Goal: Transaction & Acquisition: Purchase product/service

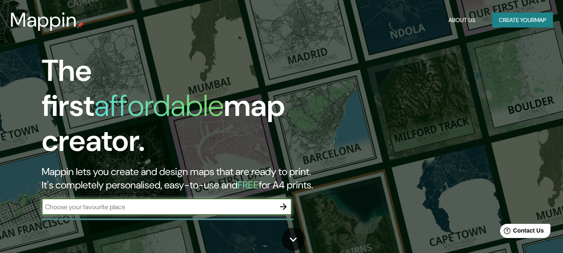
click at [285, 203] on icon "button" at bounding box center [283, 206] width 7 height 7
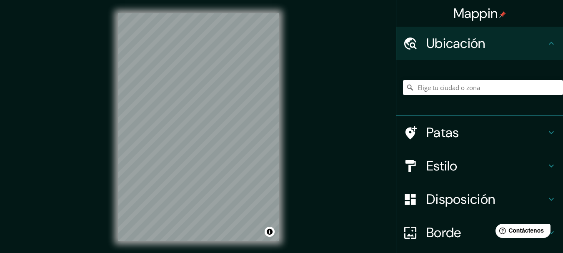
click at [471, 49] on font "Ubicación" at bounding box center [455, 43] width 59 height 17
click at [439, 90] on input "Elige tu ciudad o zona" at bounding box center [483, 87] width 160 height 15
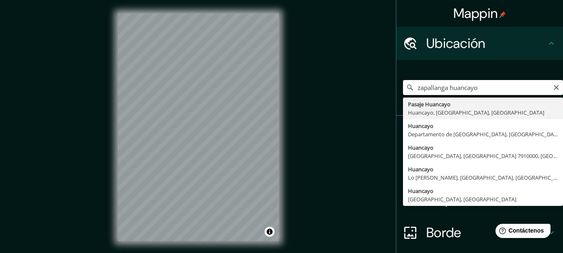
click at [482, 89] on input "zapallanga huancayo" at bounding box center [483, 87] width 160 height 15
click at [455, 88] on input "Pasaje Huancayo, [GEOGRAPHIC_DATA], [GEOGRAPHIC_DATA], [GEOGRAPHIC_DATA]" at bounding box center [483, 87] width 160 height 15
paste input "Sapallanga -12.153405, -75.173457"
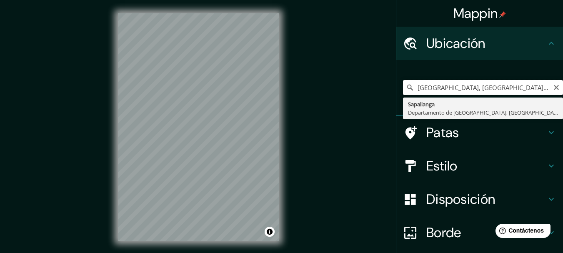
click at [477, 88] on input "[GEOGRAPHIC_DATA], [GEOGRAPHIC_DATA], [GEOGRAPHIC_DATA]" at bounding box center [483, 87] width 160 height 15
paste input "-12.150972, -75.179269"
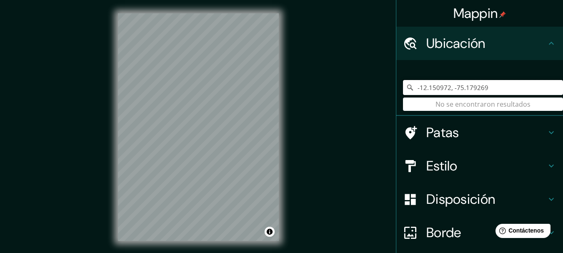
click at [481, 81] on input "-12.150972, -75.179269" at bounding box center [483, 87] width 160 height 15
click at [485, 88] on input "-12.150972, -75.179269" at bounding box center [483, 87] width 160 height 15
type input "-12.150972, -75.179269"
drag, startPoint x: 485, startPoint y: 88, endPoint x: 410, endPoint y: 95, distance: 76.2
click at [410, 95] on div "-12.150972, -75.179269 No se encontraron resultados" at bounding box center [483, 88] width 160 height 42
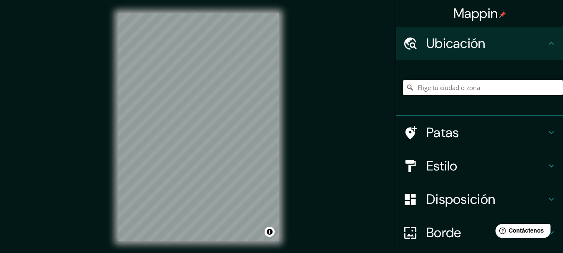
click at [444, 86] on input "Elige tu ciudad o zona" at bounding box center [483, 87] width 160 height 15
type input "r"
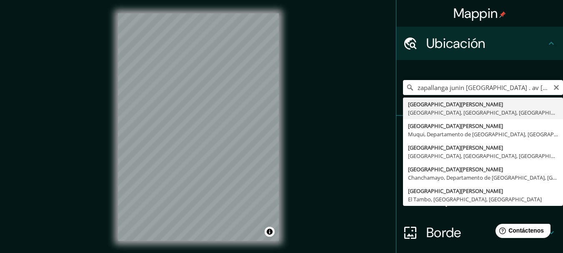
type input "[GEOGRAPHIC_DATA][PERSON_NAME], [GEOGRAPHIC_DATA], [GEOGRAPHIC_DATA], [GEOGRAPH…"
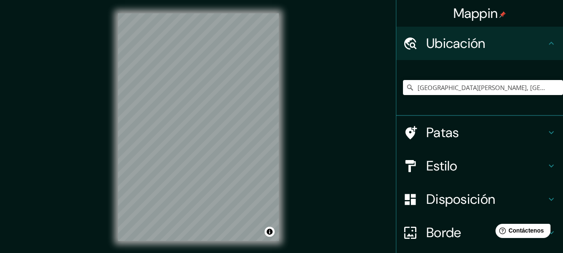
scroll to position [15, 0]
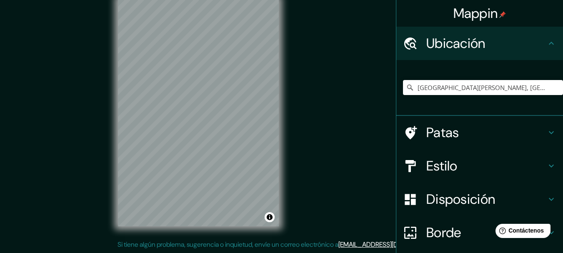
click at [546, 130] on icon at bounding box center [551, 132] width 10 height 10
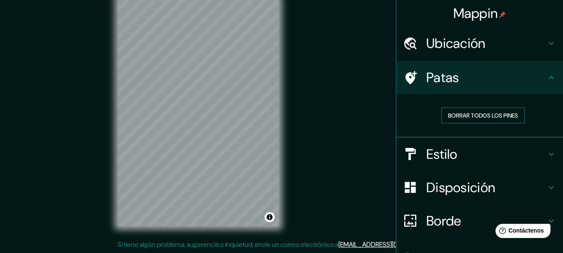
click at [508, 119] on font "Borrar todos los pines" at bounding box center [483, 115] width 70 height 7
click at [508, 118] on font "Borrar todos los pines" at bounding box center [483, 115] width 70 height 7
click at [515, 156] on h4 "Estilo" at bounding box center [486, 154] width 120 height 17
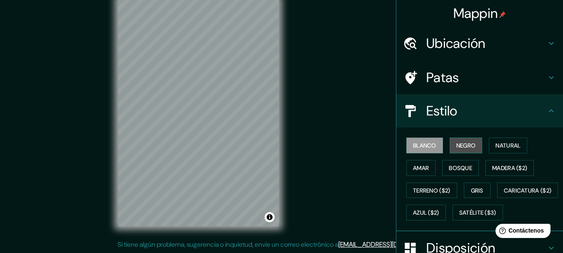
click at [470, 148] on font "Negro" at bounding box center [466, 145] width 20 height 7
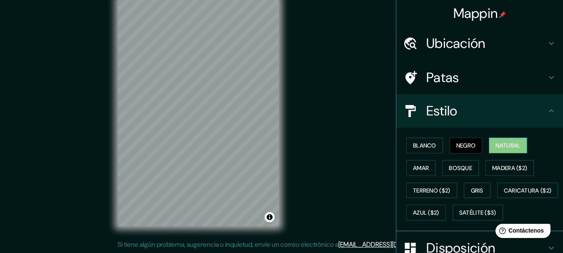
click at [507, 142] on font "Natural" at bounding box center [507, 145] width 25 height 7
click at [426, 171] on button "Amar" at bounding box center [420, 168] width 29 height 16
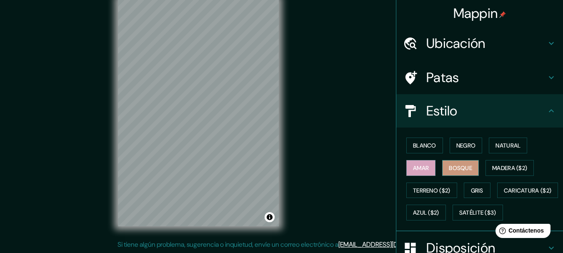
click at [462, 169] on font "Bosque" at bounding box center [460, 167] width 23 height 7
click at [509, 163] on font "Madera ($2)" at bounding box center [509, 167] width 35 height 11
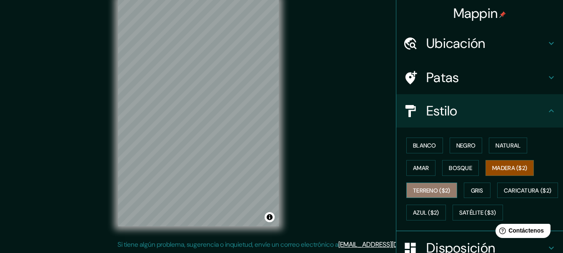
click at [422, 187] on font "Terreno ($2)" at bounding box center [431, 190] width 37 height 7
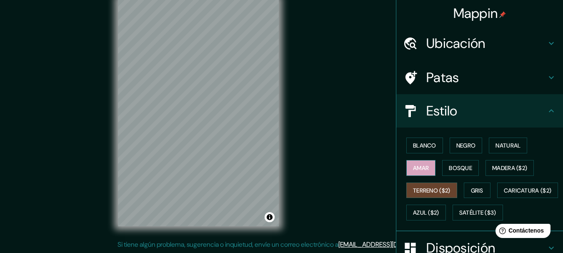
click at [418, 172] on font "Amar" at bounding box center [421, 167] width 16 height 11
click at [518, 164] on font "Madera ($2)" at bounding box center [509, 167] width 35 height 7
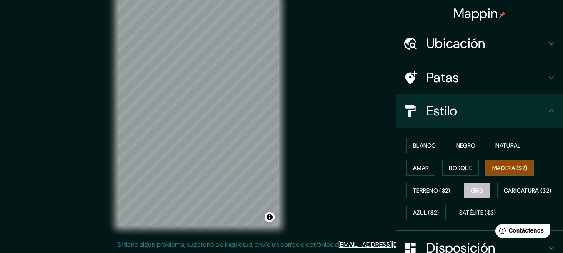
click at [473, 195] on font "Gris" at bounding box center [477, 190] width 12 height 11
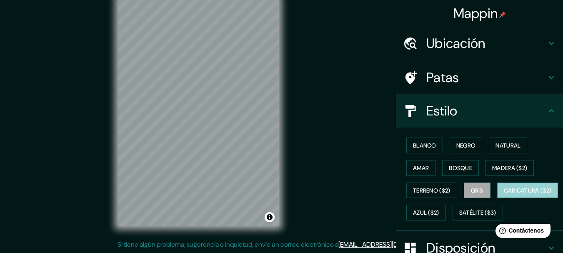
click at [504, 194] on font "Caricatura ($2)" at bounding box center [528, 190] width 48 height 7
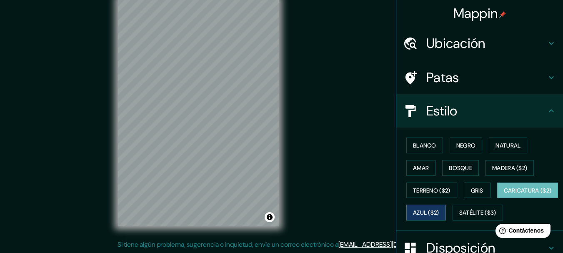
click at [446, 207] on button "Azul ($2)" at bounding box center [426, 213] width 40 height 16
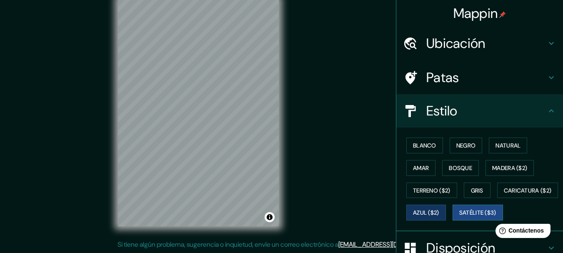
click at [459, 217] on font "Satélite ($3)" at bounding box center [477, 212] width 37 height 7
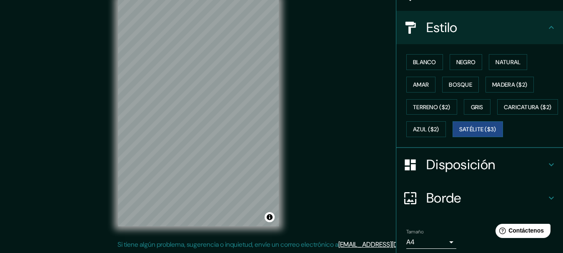
scroll to position [42, 0]
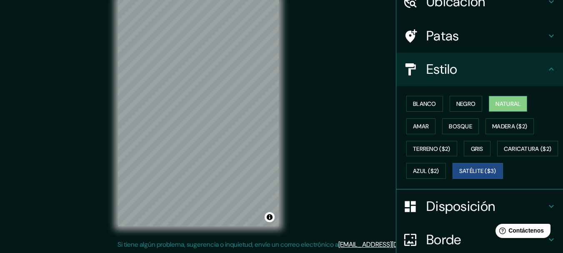
click at [508, 105] on font "Natural" at bounding box center [507, 103] width 25 height 7
click at [457, 104] on font "Negro" at bounding box center [466, 103] width 20 height 7
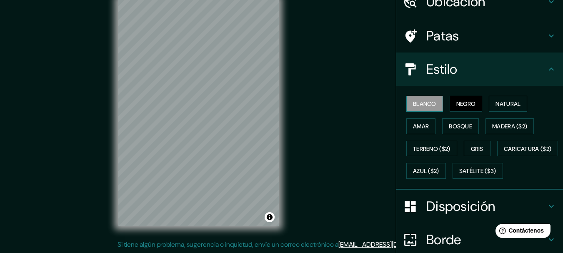
click at [419, 103] on font "Blanco" at bounding box center [424, 103] width 23 height 7
click at [449, 125] on font "Bosque" at bounding box center [460, 125] width 23 height 7
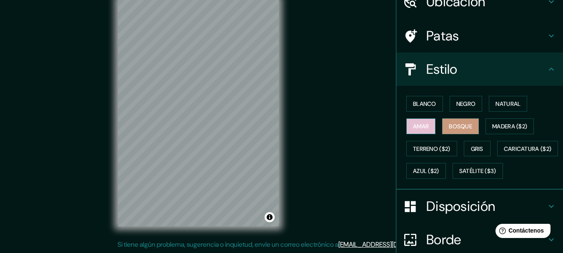
click at [417, 129] on font "Amar" at bounding box center [421, 125] width 16 height 7
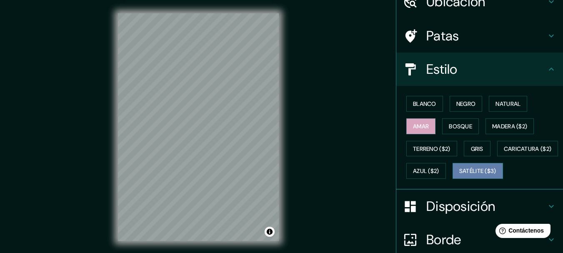
click at [459, 175] on font "Satélite ($3)" at bounding box center [477, 170] width 37 height 7
click at [425, 128] on button "Amar" at bounding box center [420, 126] width 29 height 16
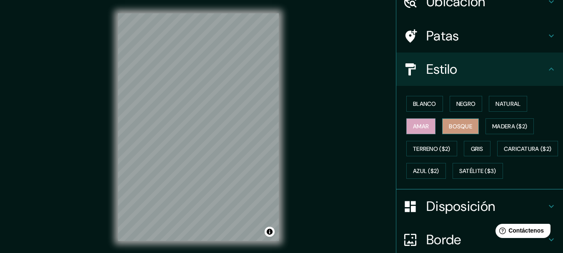
click at [454, 128] on font "Bosque" at bounding box center [460, 125] width 23 height 7
drag, startPoint x: 458, startPoint y: 111, endPoint x: 461, endPoint y: 106, distance: 5.7
click at [459, 110] on button "Negro" at bounding box center [466, 104] width 33 height 16
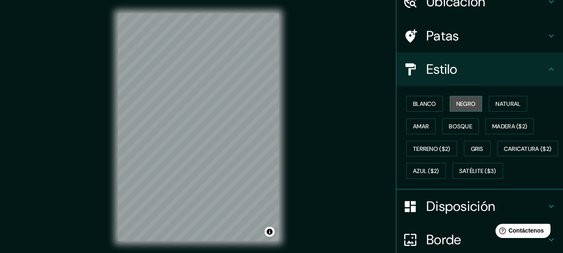
click at [461, 106] on font "Negro" at bounding box center [466, 103] width 20 height 7
click at [497, 101] on font "Natural" at bounding box center [507, 103] width 25 height 7
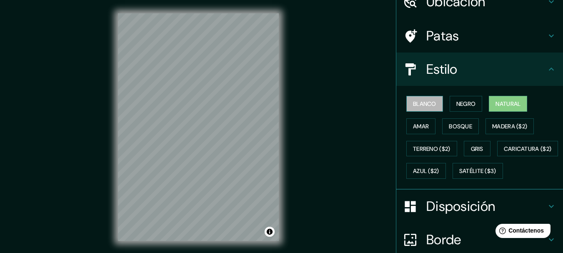
click at [413, 102] on font "Blanco" at bounding box center [424, 103] width 23 height 7
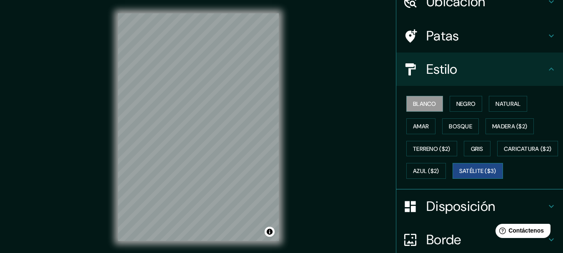
click at [459, 175] on font "Satélite ($3)" at bounding box center [477, 170] width 37 height 7
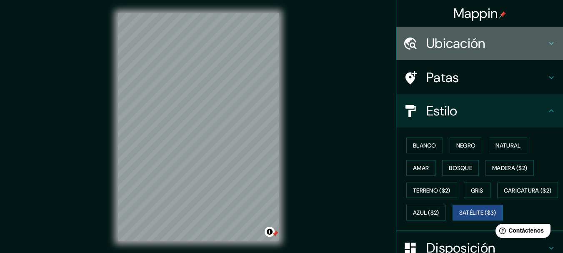
click at [513, 48] on h4 "Ubicación" at bounding box center [486, 43] width 120 height 17
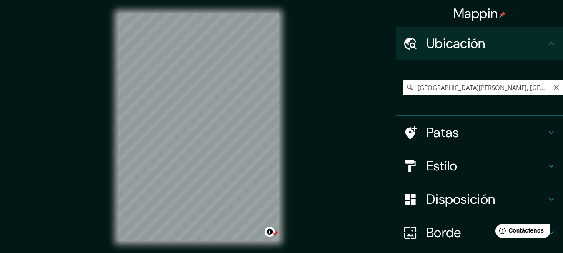
click at [475, 82] on input "[GEOGRAPHIC_DATA][PERSON_NAME], [GEOGRAPHIC_DATA], [GEOGRAPHIC_DATA], [GEOGRAPH…" at bounding box center [483, 87] width 160 height 15
click at [475, 83] on input "[GEOGRAPHIC_DATA][PERSON_NAME], [GEOGRAPHIC_DATA], [GEOGRAPHIC_DATA], [GEOGRAPH…" at bounding box center [483, 87] width 160 height 15
click at [292, 116] on div "Mappin Ubicación [GEOGRAPHIC_DATA][PERSON_NAME], [GEOGRAPHIC_DATA], [GEOGRAPHIC…" at bounding box center [281, 133] width 563 height 267
click at [441, 165] on font "Estilo" at bounding box center [441, 165] width 31 height 17
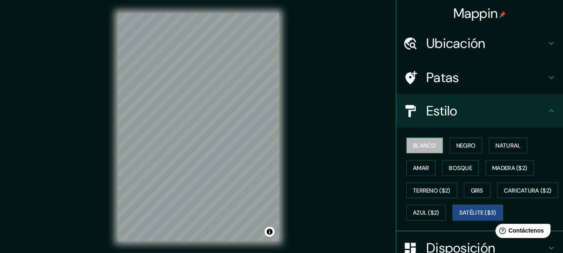
click at [413, 146] on font "Blanco" at bounding box center [424, 145] width 23 height 7
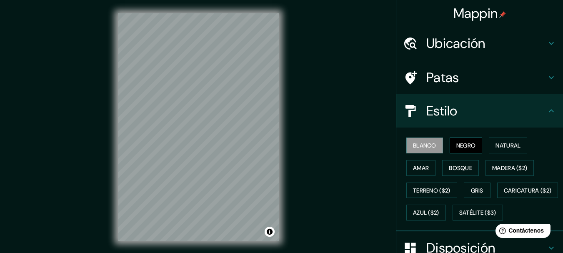
click at [464, 143] on font "Negro" at bounding box center [466, 145] width 20 height 7
click at [489, 139] on button "Natural" at bounding box center [508, 145] width 38 height 16
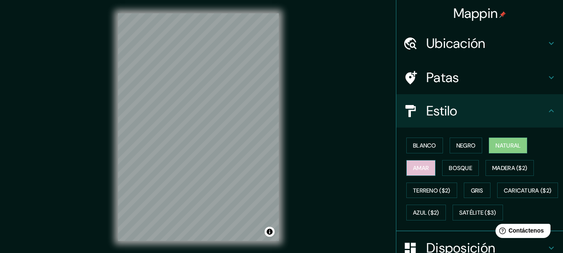
click at [423, 173] on button "Amar" at bounding box center [420, 168] width 29 height 16
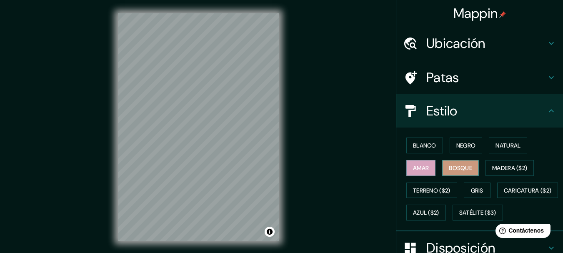
click at [455, 167] on font "Bosque" at bounding box center [460, 167] width 23 height 7
click at [501, 166] on font "Madera ($2)" at bounding box center [509, 167] width 35 height 7
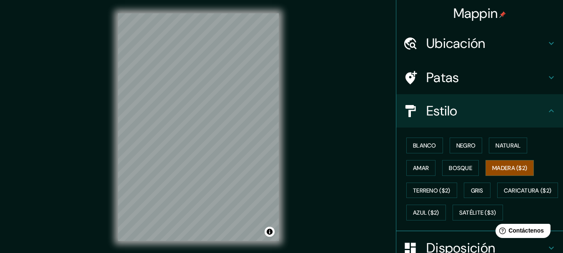
click at [539, 113] on h4 "Estilo" at bounding box center [486, 110] width 120 height 17
drag, startPoint x: 454, startPoint y: 138, endPoint x: 461, endPoint y: 137, distance: 7.1
click at [456, 138] on button "Negro" at bounding box center [466, 145] width 33 height 16
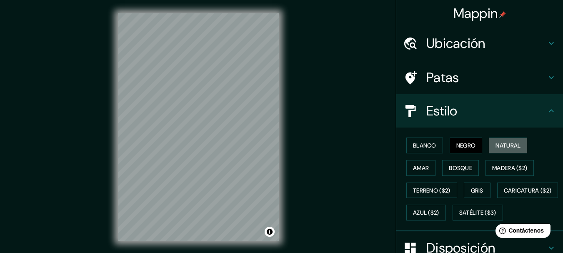
drag, startPoint x: 501, startPoint y: 147, endPoint x: 525, endPoint y: 126, distance: 32.2
click at [501, 147] on font "Natural" at bounding box center [507, 145] width 25 height 7
click at [547, 108] on icon at bounding box center [551, 111] width 10 height 10
click at [549, 111] on icon at bounding box center [551, 110] width 5 height 3
click at [539, 113] on h4 "Estilo" at bounding box center [486, 110] width 120 height 17
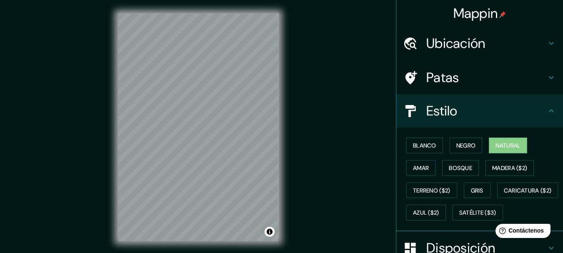
click at [549, 112] on icon at bounding box center [551, 110] width 5 height 3
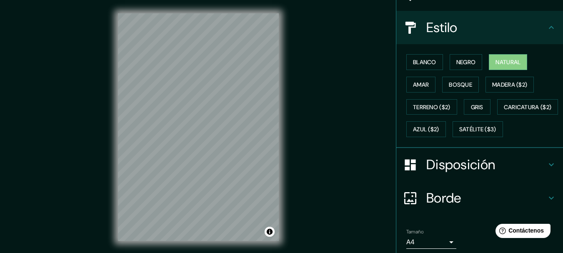
scroll to position [125, 0]
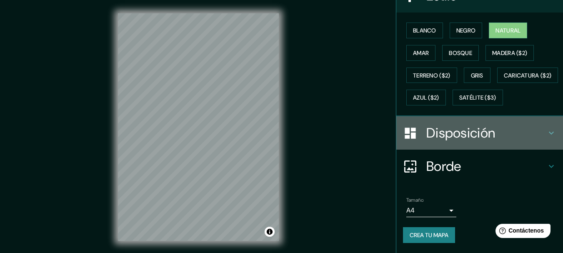
click at [529, 138] on h4 "Disposición" at bounding box center [486, 133] width 120 height 17
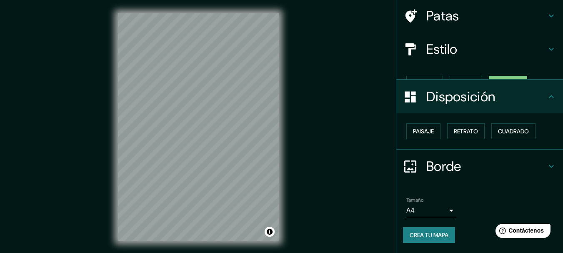
scroll to position [47, 0]
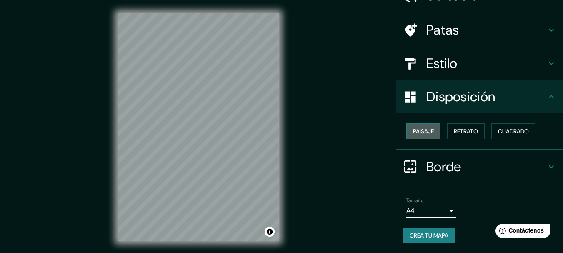
click at [430, 136] on button "Paisaje" at bounding box center [423, 131] width 34 height 16
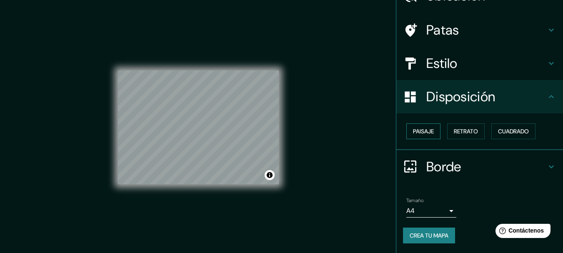
click at [430, 136] on button "Paisaje" at bounding box center [423, 131] width 34 height 16
click at [455, 127] on font "Retrato" at bounding box center [466, 130] width 24 height 7
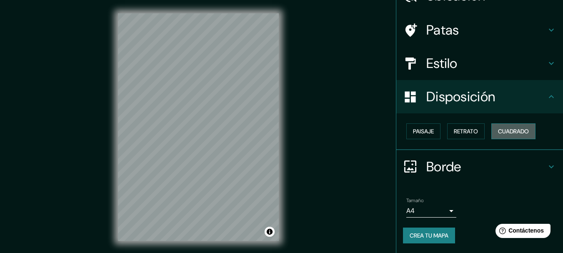
click at [505, 123] on button "Cuadrado" at bounding box center [513, 131] width 44 height 16
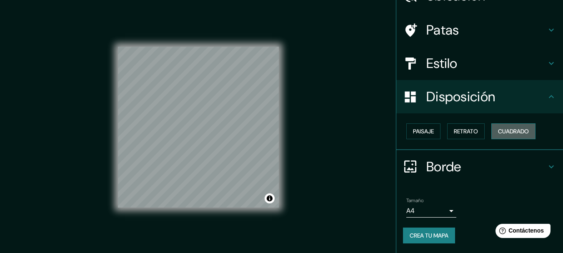
click at [491, 128] on button "Cuadrado" at bounding box center [513, 131] width 44 height 16
click at [465, 128] on font "Retrato" at bounding box center [466, 130] width 24 height 7
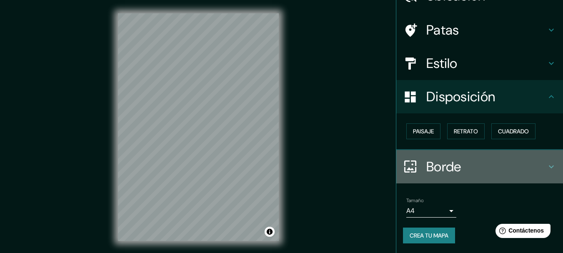
click at [531, 165] on h4 "Borde" at bounding box center [486, 166] width 120 height 17
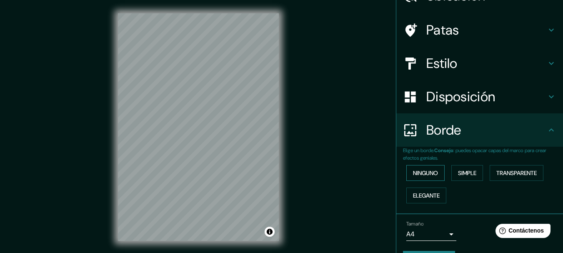
click at [425, 170] on font "Ninguno" at bounding box center [425, 172] width 25 height 7
click at [467, 173] on font "Simple" at bounding box center [467, 172] width 18 height 7
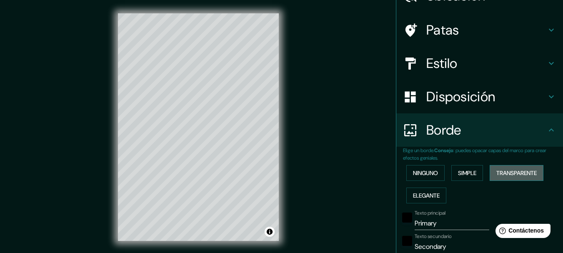
click at [512, 170] on font "Transparente" at bounding box center [516, 172] width 40 height 7
click at [421, 202] on button "Elegante" at bounding box center [426, 195] width 40 height 16
click at [429, 174] on font "Ninguno" at bounding box center [425, 172] width 25 height 7
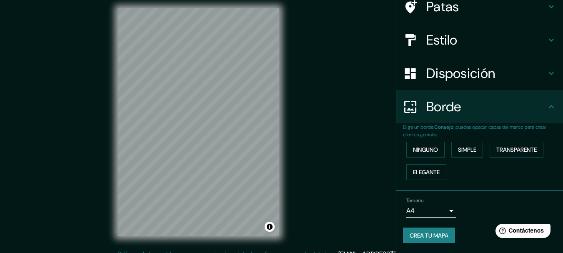
scroll to position [0, 0]
